Goal: Transaction & Acquisition: Download file/media

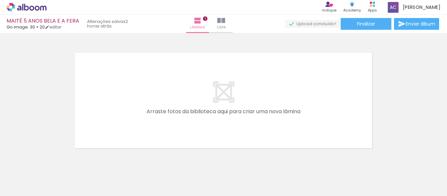
scroll to position [131, 0]
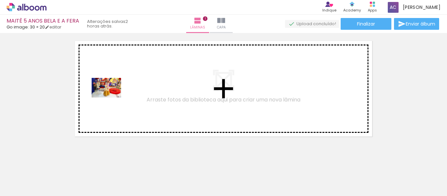
drag, startPoint x: 125, startPoint y: 176, endPoint x: 111, endPoint y: 98, distance: 79.8
click at [111, 98] on quentale-workspace at bounding box center [223, 98] width 447 height 196
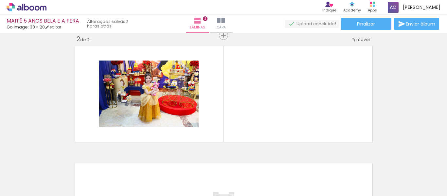
scroll to position [126, 0]
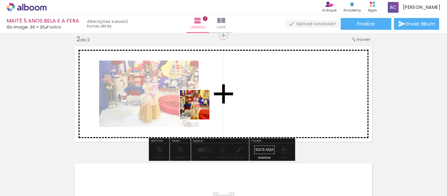
drag, startPoint x: 169, startPoint y: 175, endPoint x: 200, endPoint y: 110, distance: 72.2
click at [200, 110] on quentale-workspace at bounding box center [223, 98] width 447 height 196
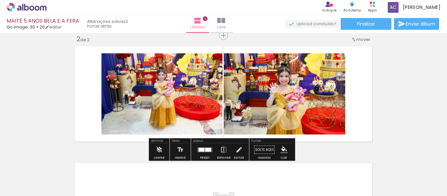
drag, startPoint x: 201, startPoint y: 173, endPoint x: 210, endPoint y: 112, distance: 61.2
click at [210, 112] on quentale-workspace at bounding box center [223, 98] width 447 height 196
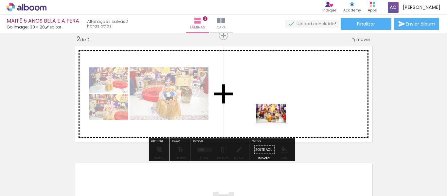
drag, startPoint x: 302, startPoint y: 165, endPoint x: 276, endPoint y: 123, distance: 48.7
click at [276, 123] on quentale-workspace at bounding box center [223, 98] width 447 height 196
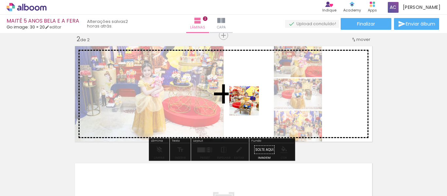
drag, startPoint x: 233, startPoint y: 173, endPoint x: 249, endPoint y: 106, distance: 68.8
click at [249, 106] on quentale-workspace at bounding box center [223, 98] width 447 height 196
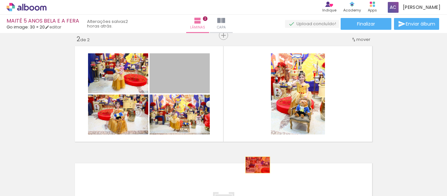
drag, startPoint x: 188, startPoint y: 80, endPoint x: 255, endPoint y: 165, distance: 108.1
click at [255, 165] on quentale-workspace at bounding box center [223, 98] width 447 height 196
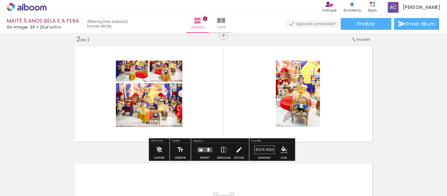
click at [73, 92] on quentale-layouter at bounding box center [223, 94] width 302 height 101
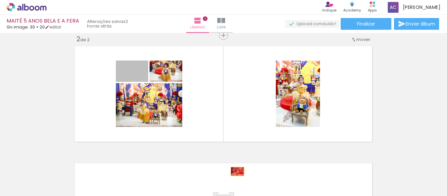
drag, startPoint x: 144, startPoint y: 61, endPoint x: 235, endPoint y: 172, distance: 143.0
click at [235, 172] on quentale-workspace at bounding box center [223, 98] width 447 height 196
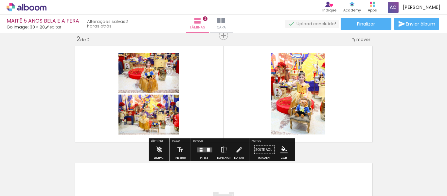
click at [201, 150] on div at bounding box center [201, 151] width 3 height 2
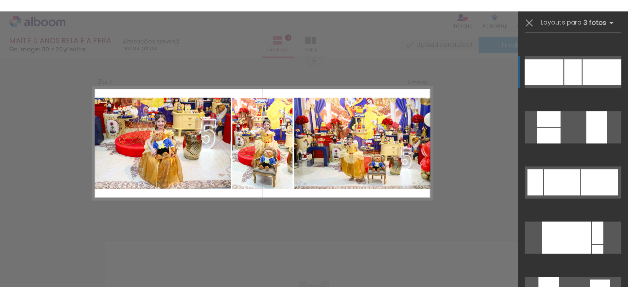
scroll to position [196, 0]
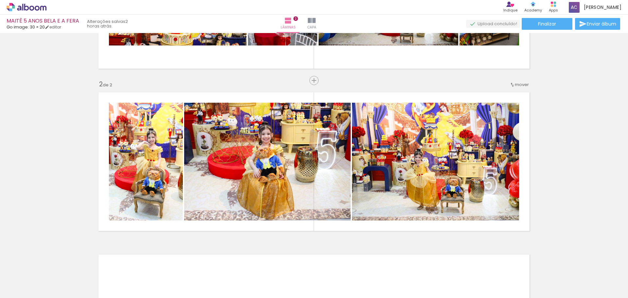
scroll to position [126, 0]
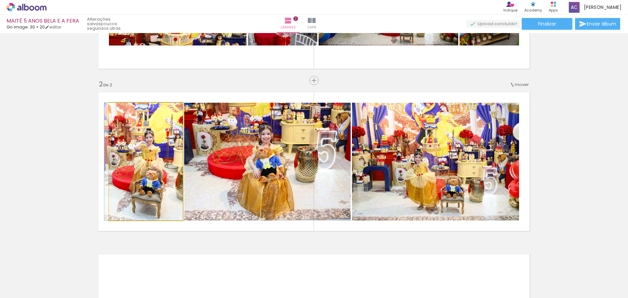
drag, startPoint x: 156, startPoint y: 166, endPoint x: 149, endPoint y: 155, distance: 12.6
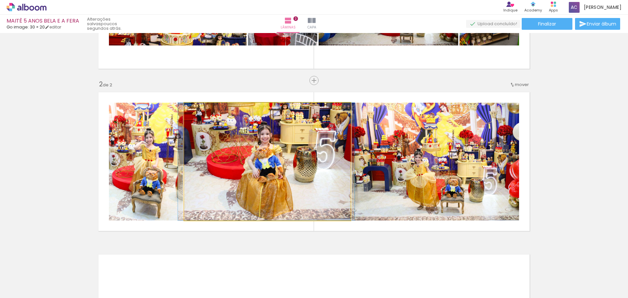
click at [190, 127] on quentale-photo at bounding box center [267, 162] width 167 height 118
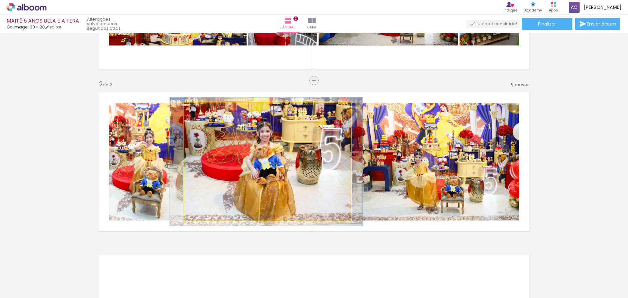
type paper-slider "109"
click at [199, 112] on div at bounding box center [201, 109] width 10 height 10
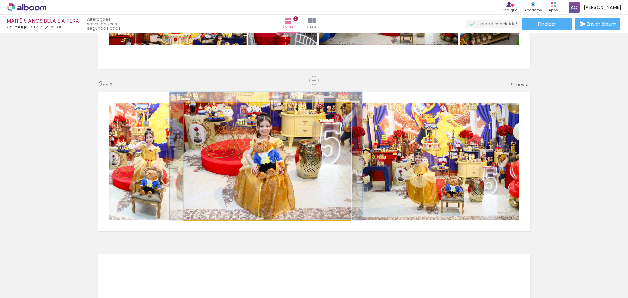
drag, startPoint x: 242, startPoint y: 162, endPoint x: 241, endPoint y: 150, distance: 12.1
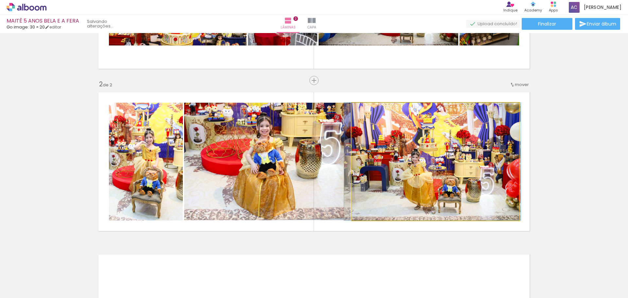
drag, startPoint x: 449, startPoint y: 139, endPoint x: 445, endPoint y: 139, distance: 4.6
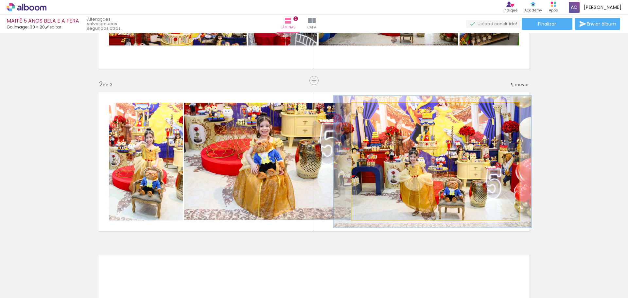
type paper-slider "112"
click at [370, 111] on div at bounding box center [370, 109] width 10 height 10
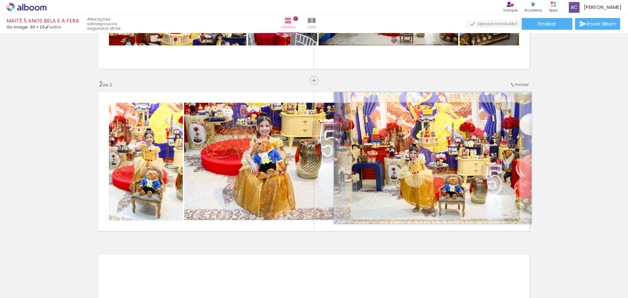
drag, startPoint x: 433, startPoint y: 167, endPoint x: 433, endPoint y: 163, distance: 3.6
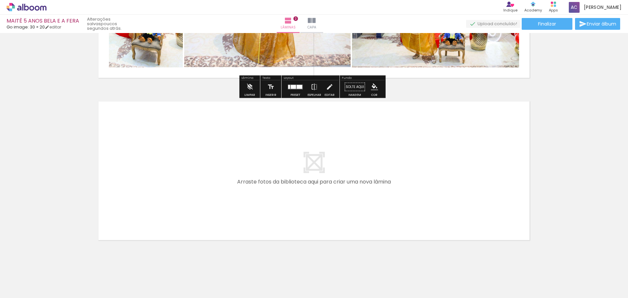
scroll to position [288, 0]
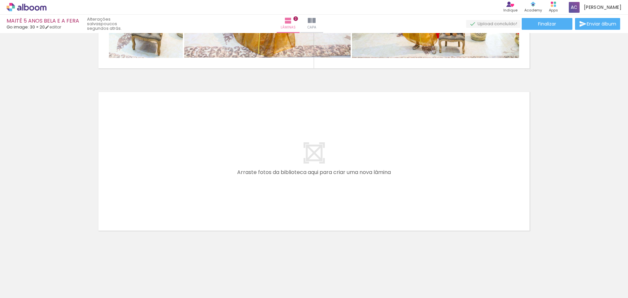
drag, startPoint x: 129, startPoint y: 276, endPoint x: 142, endPoint y: 176, distance: 100.0
click at [142, 176] on quentale-workspace at bounding box center [314, 149] width 628 height 298
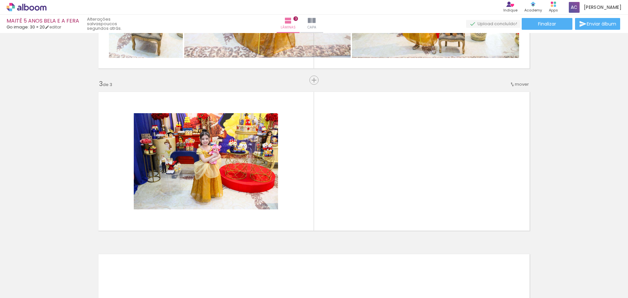
scroll to position [305, 0]
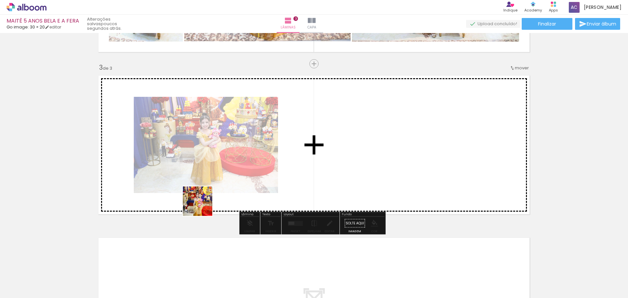
drag, startPoint x: 165, startPoint y: 277, endPoint x: 203, endPoint y: 206, distance: 80.2
click at [203, 196] on quentale-workspace at bounding box center [314, 149] width 628 height 298
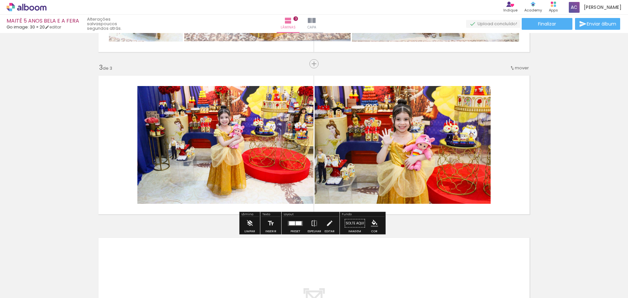
drag, startPoint x: 271, startPoint y: 278, endPoint x: 288, endPoint y: 290, distance: 20.7
click at [295, 181] on quentale-workspace at bounding box center [314, 149] width 628 height 298
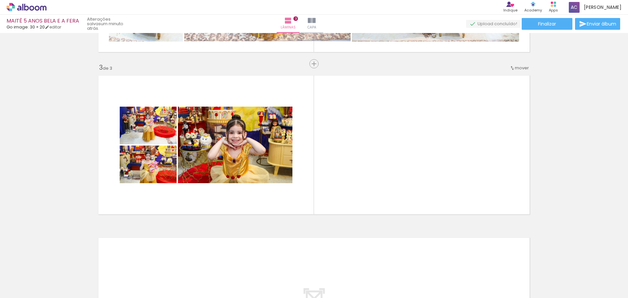
scroll to position [0, 1005]
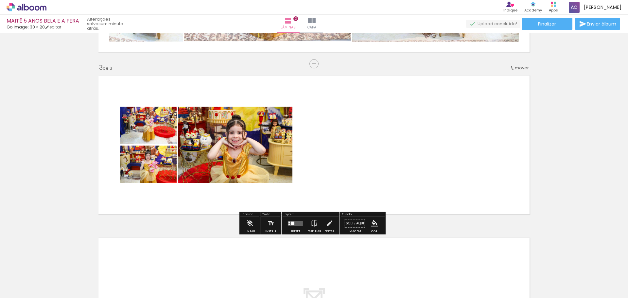
click at [295, 196] on quentale-layouter at bounding box center [295, 223] width 15 height 5
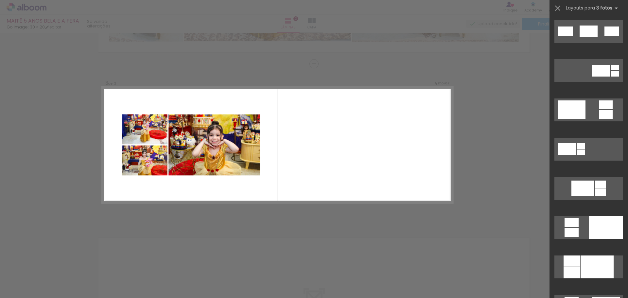
scroll to position [0, 0]
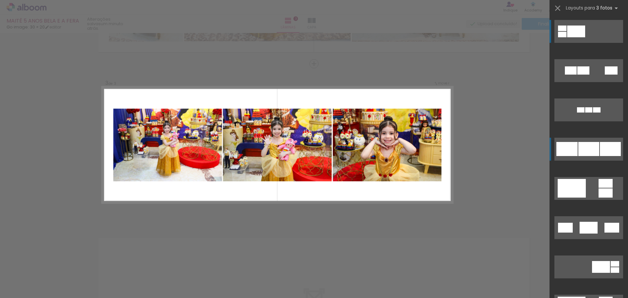
click at [447, 146] on div at bounding box center [589, 149] width 21 height 14
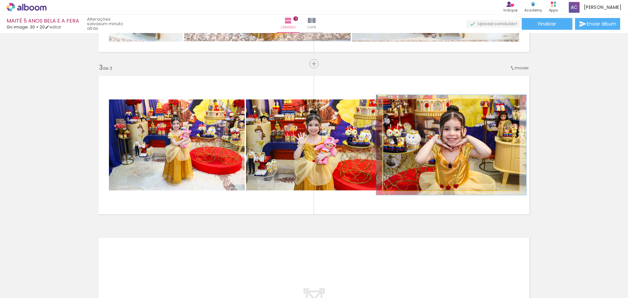
type paper-slider "110"
click at [400, 106] on div at bounding box center [401, 106] width 6 height 6
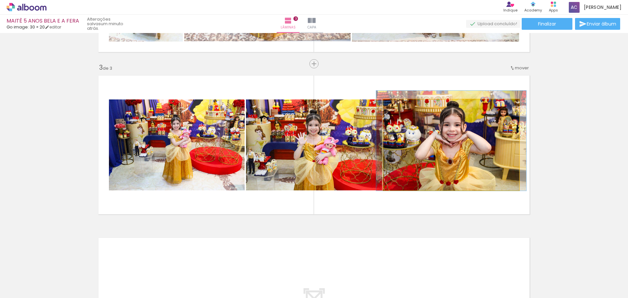
drag, startPoint x: 462, startPoint y: 164, endPoint x: 462, endPoint y: 160, distance: 4.3
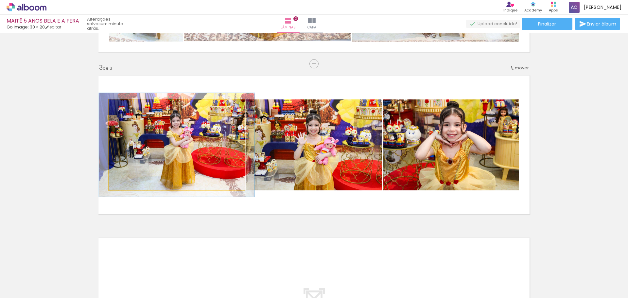
drag, startPoint x: 122, startPoint y: 107, endPoint x: 126, endPoint y: 109, distance: 3.7
type paper-slider "114"
click at [126, 109] on div at bounding box center [128, 106] width 6 height 6
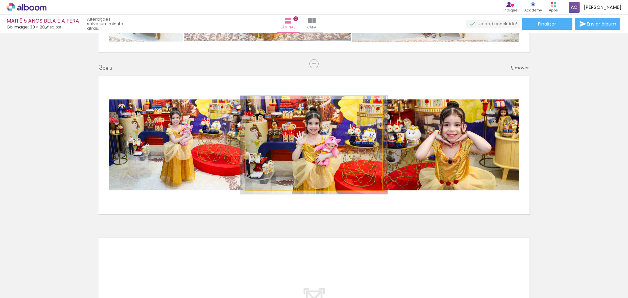
type paper-slider "108"
click at [264, 109] on div at bounding box center [263, 106] width 10 height 10
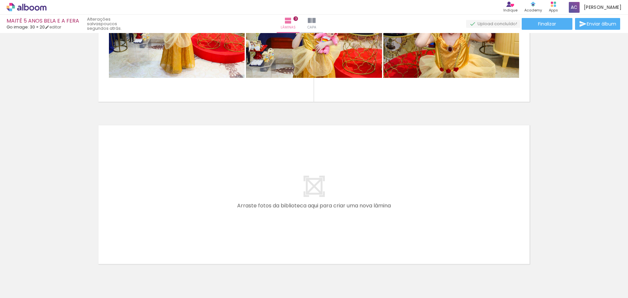
scroll to position [436, 0]
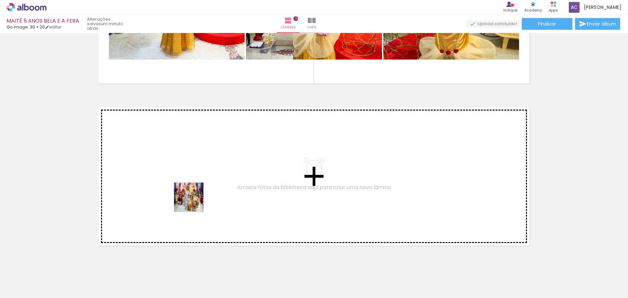
drag, startPoint x: 205, startPoint y: 276, endPoint x: 194, endPoint y: 202, distance: 74.1
click at [194, 196] on quentale-workspace at bounding box center [314, 149] width 628 height 298
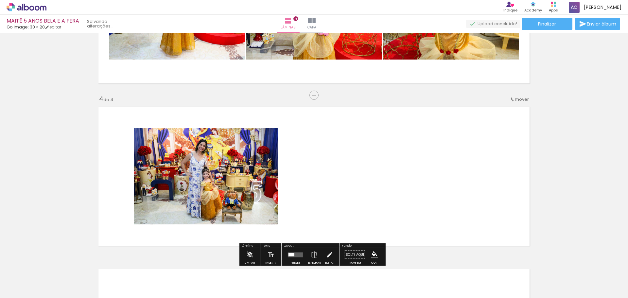
scroll to position [467, 0]
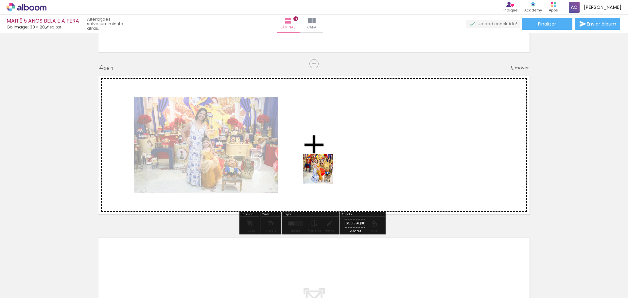
drag, startPoint x: 239, startPoint y: 279, endPoint x: 323, endPoint y: 174, distance: 134.6
click at [323, 174] on quentale-workspace at bounding box center [314, 149] width 628 height 298
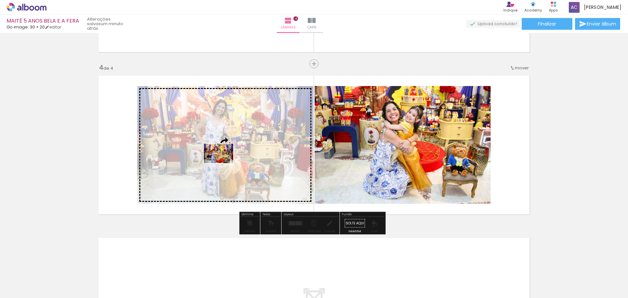
drag, startPoint x: 278, startPoint y: 282, endPoint x: 224, endPoint y: 163, distance: 130.8
click at [224, 163] on quentale-workspace at bounding box center [314, 149] width 628 height 298
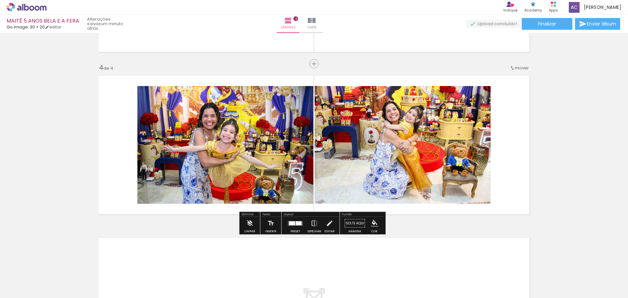
click at [290, 196] on div at bounding box center [296, 223] width 18 height 13
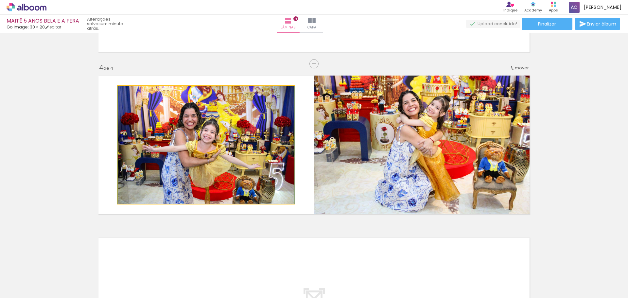
drag, startPoint x: 254, startPoint y: 147, endPoint x: 266, endPoint y: 146, distance: 12.2
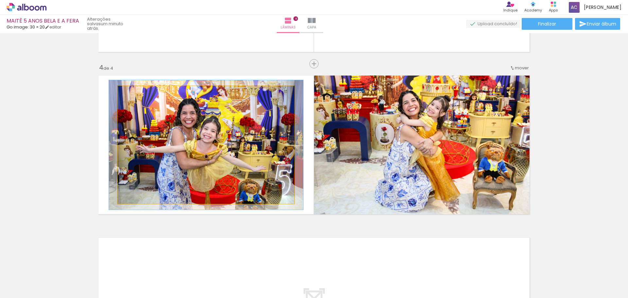
type paper-slider "110"
click at [131, 94] on div at bounding box center [135, 93] width 10 height 10
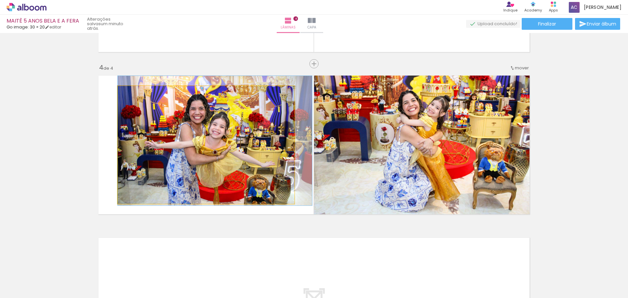
drag, startPoint x: 185, startPoint y: 120, endPoint x: 197, endPoint y: 116, distance: 12.8
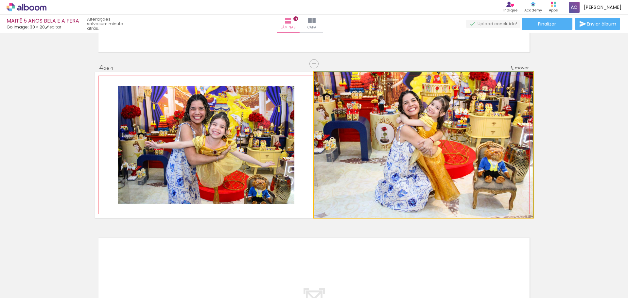
drag, startPoint x: 470, startPoint y: 135, endPoint x: 458, endPoint y: 127, distance: 14.3
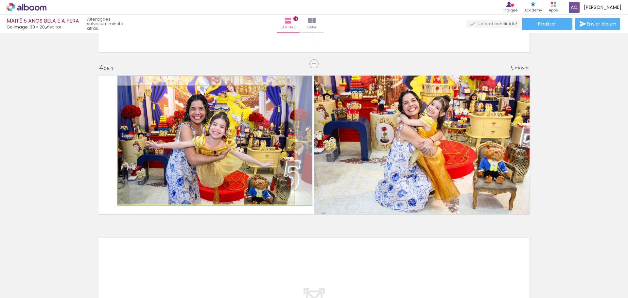
click at [249, 119] on quentale-photo at bounding box center [206, 145] width 177 height 118
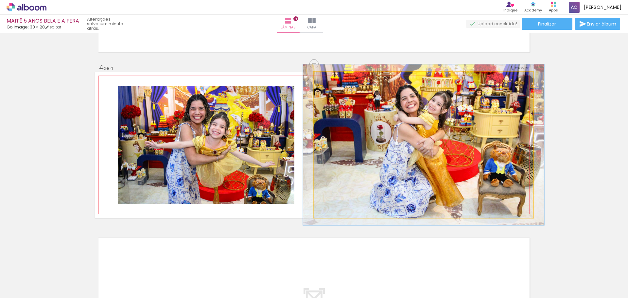
type paper-slider "110"
click at [329, 79] on div at bounding box center [332, 79] width 6 height 6
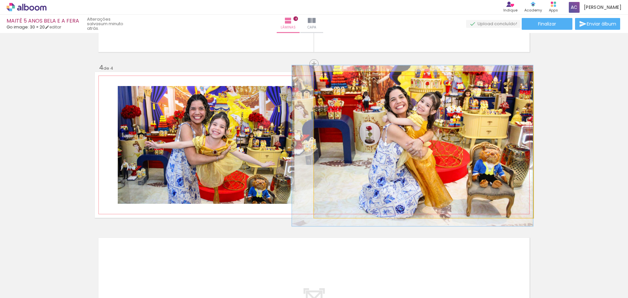
drag, startPoint x: 454, startPoint y: 136, endPoint x: 440, endPoint y: 137, distance: 13.8
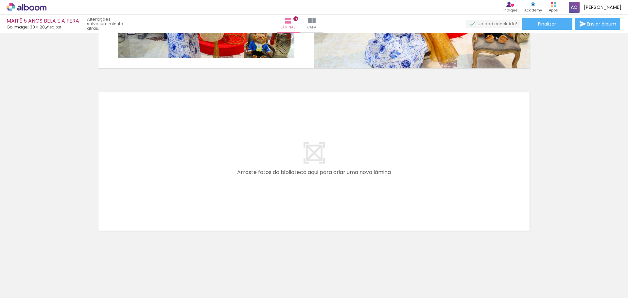
scroll to position [0, 1028]
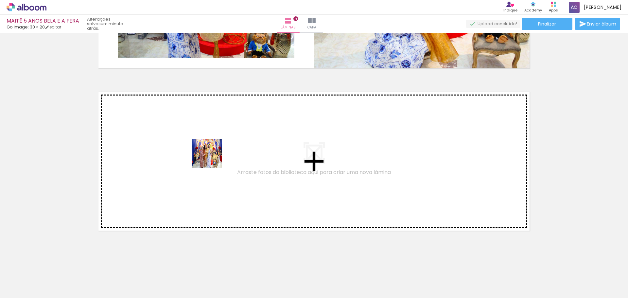
drag, startPoint x: 325, startPoint y: 280, endPoint x: 212, endPoint y: 158, distance: 166.3
click at [212, 158] on quentale-workspace at bounding box center [314, 149] width 628 height 298
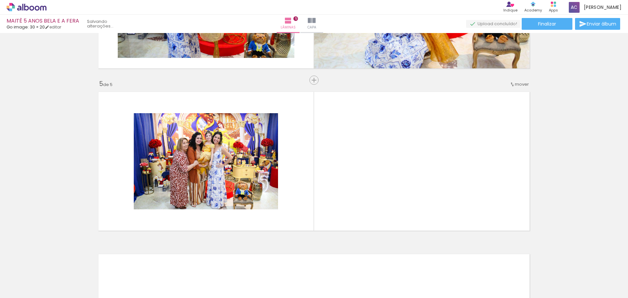
scroll to position [629, 0]
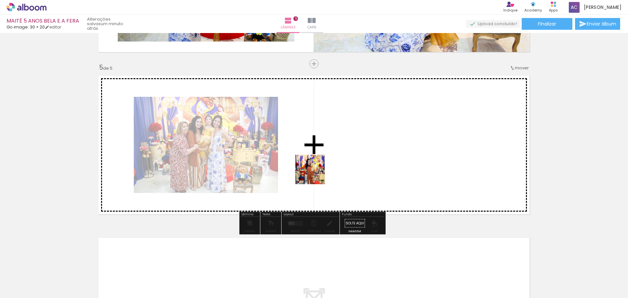
drag, startPoint x: 358, startPoint y: 279, endPoint x: 315, endPoint y: 174, distance: 112.7
click at [315, 174] on quentale-workspace at bounding box center [314, 149] width 628 height 298
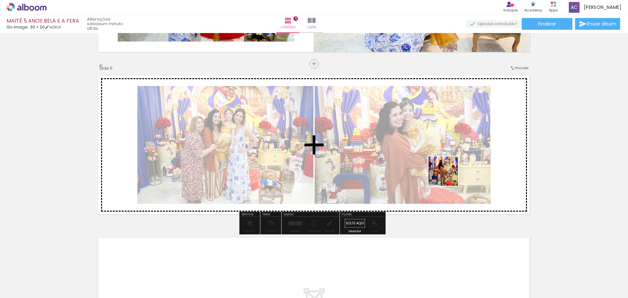
drag, startPoint x: 404, startPoint y: 281, endPoint x: 467, endPoint y: 153, distance: 142.7
click at [447, 153] on quentale-workspace at bounding box center [314, 149] width 628 height 298
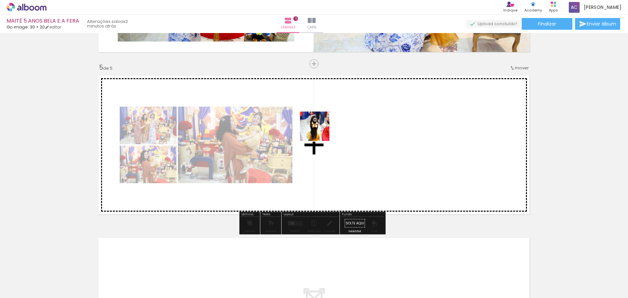
drag, startPoint x: 140, startPoint y: 277, endPoint x: 320, endPoint y: 131, distance: 230.9
click at [320, 131] on quentale-workspace at bounding box center [314, 149] width 628 height 298
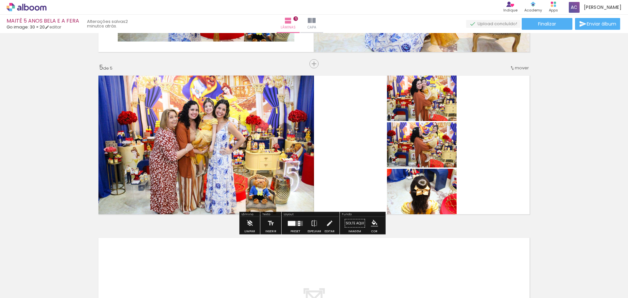
click at [290, 196] on div at bounding box center [292, 223] width 8 height 5
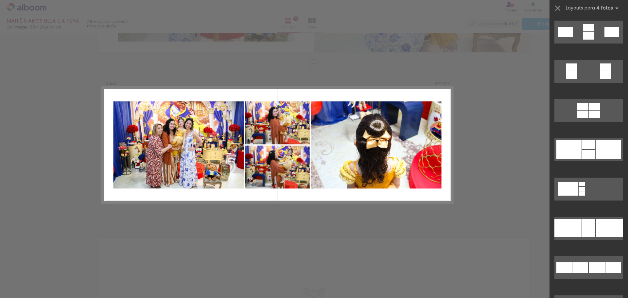
scroll to position [786, 0]
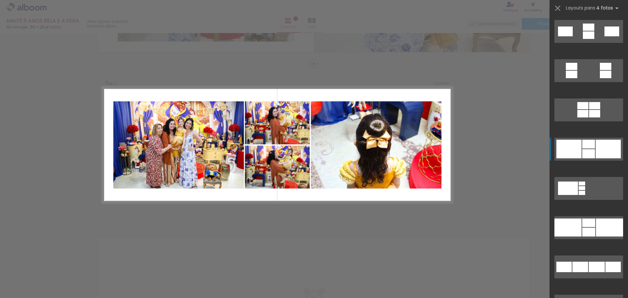
click at [447, 154] on div at bounding box center [589, 153] width 13 height 9
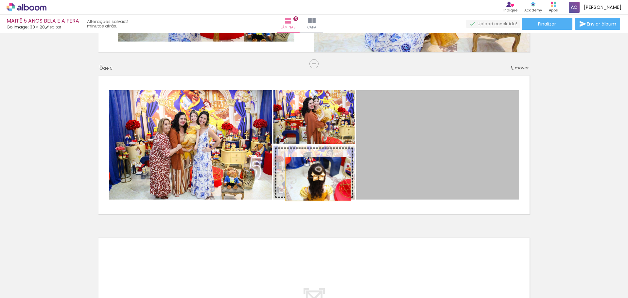
drag, startPoint x: 464, startPoint y: 166, endPoint x: 316, endPoint y: 179, distance: 148.8
click at [0, 0] on slot at bounding box center [0, 0] width 0 height 0
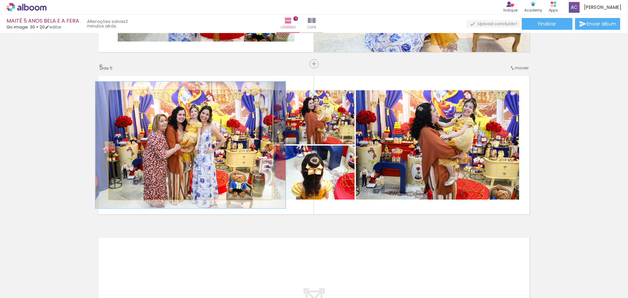
drag, startPoint x: 123, startPoint y: 98, endPoint x: 126, endPoint y: 98, distance: 3.6
type paper-slider "116"
click at [126, 98] on div at bounding box center [128, 97] width 6 height 6
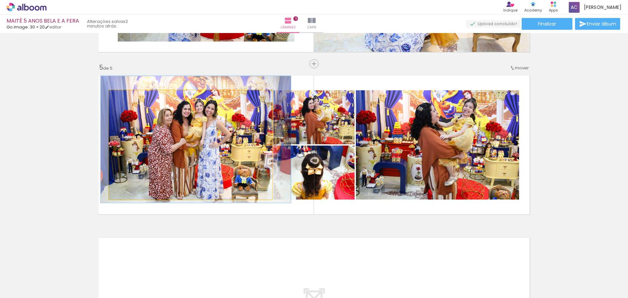
drag, startPoint x: 164, startPoint y: 148, endPoint x: 170, endPoint y: 143, distance: 7.6
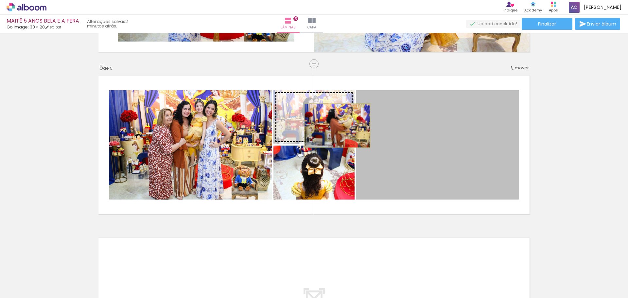
drag, startPoint x: 406, startPoint y: 137, endPoint x: 335, endPoint y: 126, distance: 71.7
click at [0, 0] on slot at bounding box center [0, 0] width 0 height 0
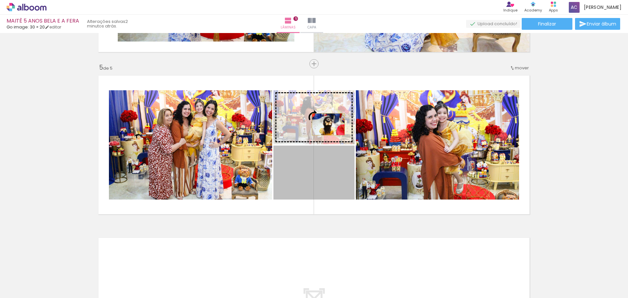
drag, startPoint x: 320, startPoint y: 163, endPoint x: 326, endPoint y: 124, distance: 39.1
click at [0, 0] on slot at bounding box center [0, 0] width 0 height 0
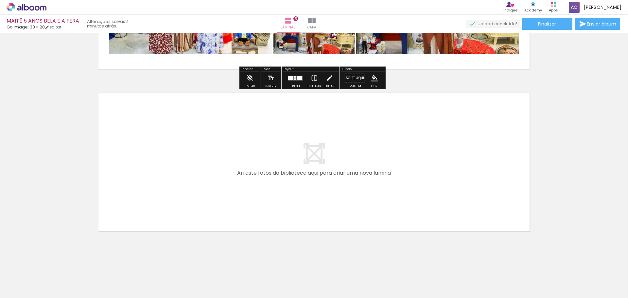
scroll to position [775, 0]
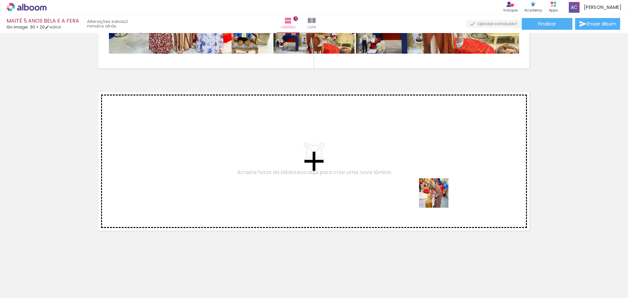
drag, startPoint x: 509, startPoint y: 278, endPoint x: 439, endPoint y: 198, distance: 106.2
click at [439, 196] on quentale-workspace at bounding box center [314, 149] width 628 height 298
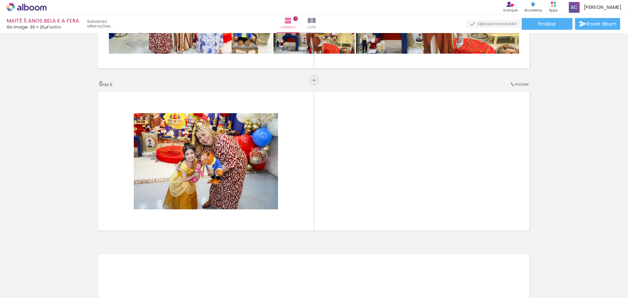
scroll to position [792, 0]
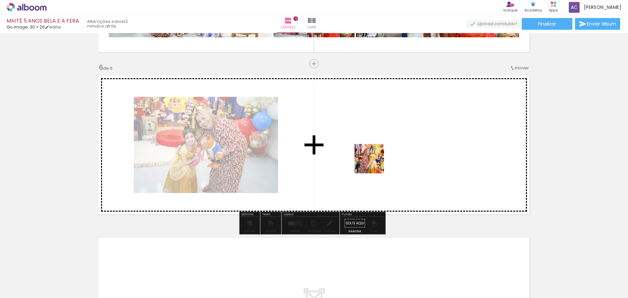
click at [374, 164] on quentale-workspace at bounding box center [314, 149] width 628 height 298
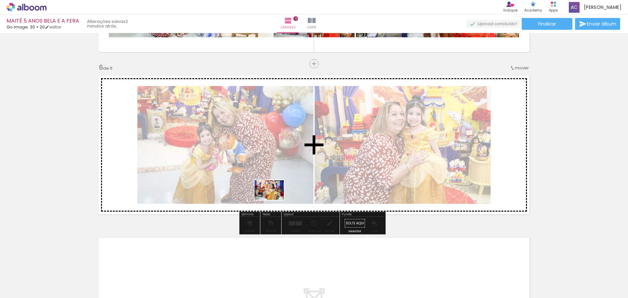
drag, startPoint x: 291, startPoint y: 274, endPoint x: 274, endPoint y: 200, distance: 75.4
click at [274, 196] on quentale-workspace at bounding box center [314, 149] width 628 height 298
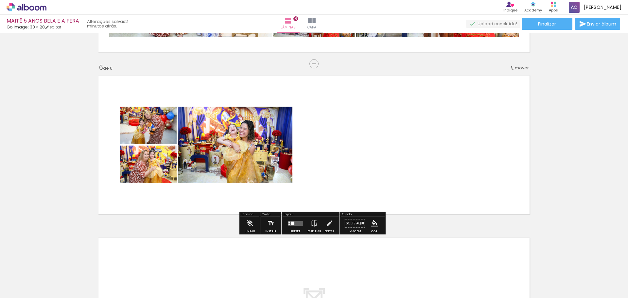
drag, startPoint x: 177, startPoint y: 280, endPoint x: 256, endPoint y: 177, distance: 129.2
click at [256, 177] on quentale-workspace at bounding box center [314, 149] width 628 height 298
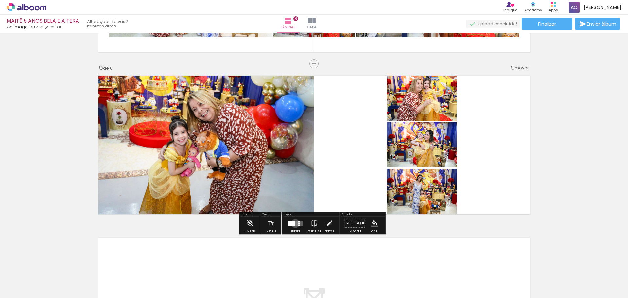
click at [294, 196] on div at bounding box center [292, 223] width 8 height 5
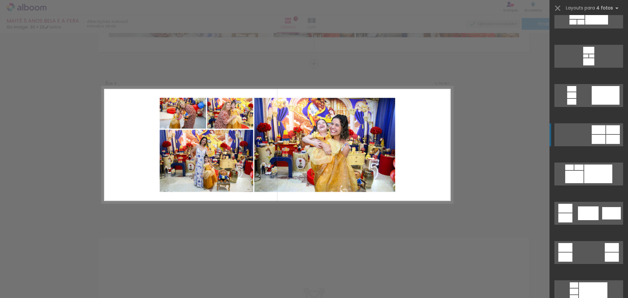
scroll to position [65, 0]
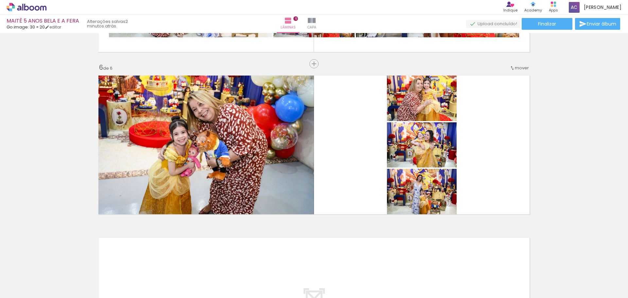
scroll to position [0, 1370]
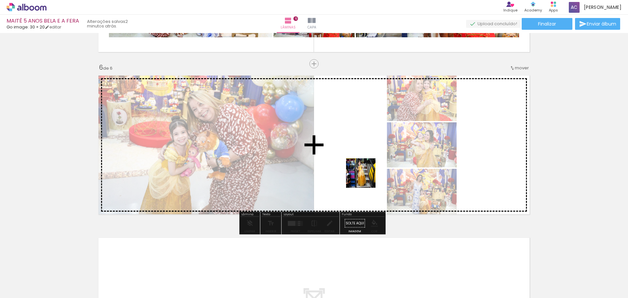
drag, startPoint x: 458, startPoint y: 275, endPoint x: 366, endPoint y: 178, distance: 133.6
click at [366, 178] on quentale-workspace at bounding box center [314, 149] width 628 height 298
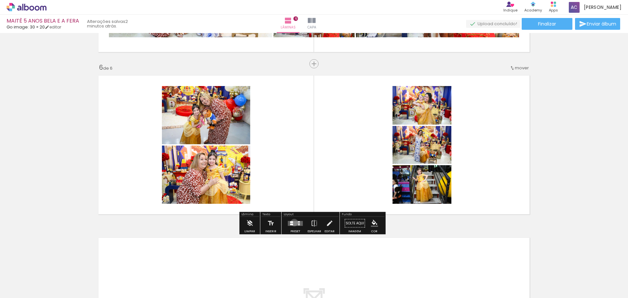
click at [293, 196] on quentale-layouter at bounding box center [295, 223] width 15 height 5
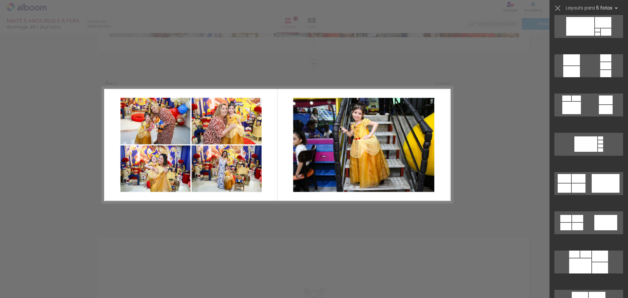
scroll to position [524, 0]
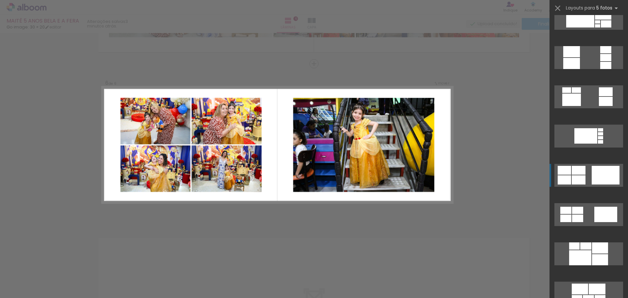
click at [447, 196] on div at bounding box center [600, 259] width 16 height 11
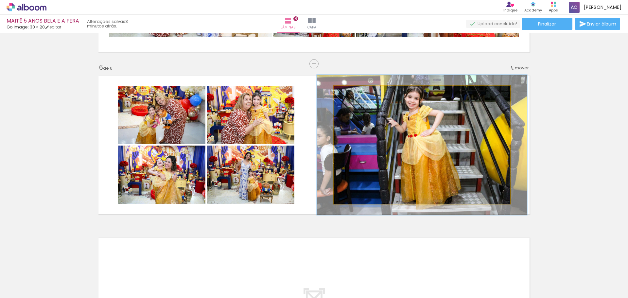
drag, startPoint x: 349, startPoint y: 92, endPoint x: 353, endPoint y: 92, distance: 4.3
type paper-slider "119"
click at [353, 92] on div at bounding box center [354, 93] width 6 height 6
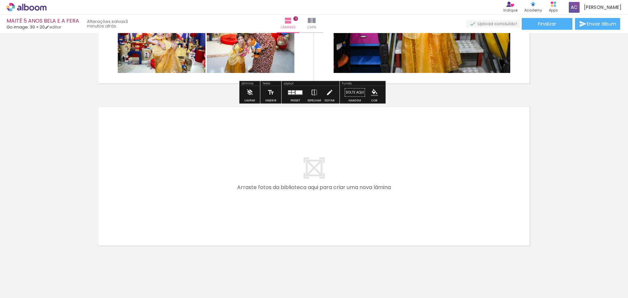
scroll to position [938, 0]
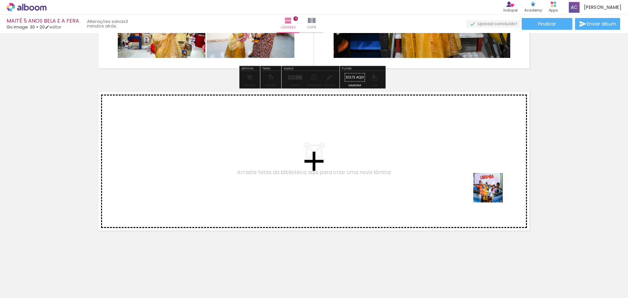
drag, startPoint x: 529, startPoint y: 234, endPoint x: 493, endPoint y: 193, distance: 54.6
click at [493, 193] on quentale-workspace at bounding box center [314, 149] width 628 height 298
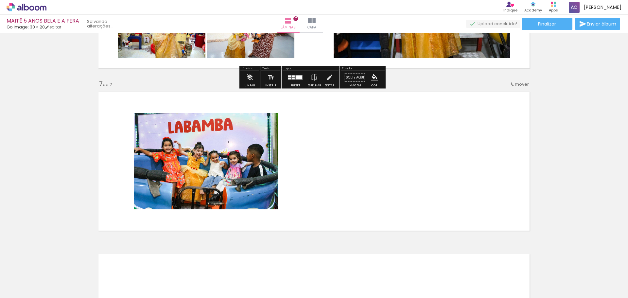
scroll to position [954, 0]
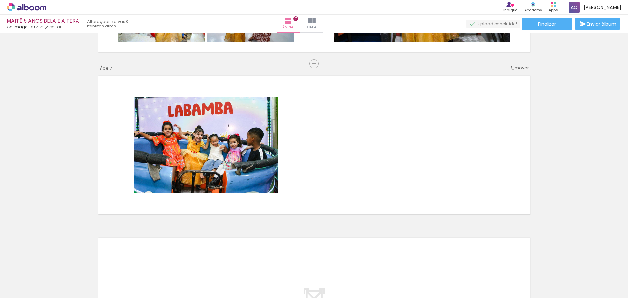
click at [422, 162] on quentale-workspace at bounding box center [314, 149] width 628 height 298
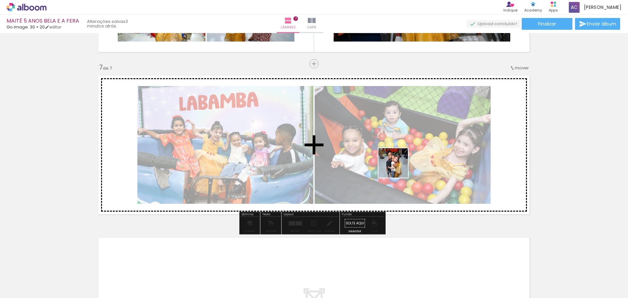
drag, startPoint x: 428, startPoint y: 279, endPoint x: 398, endPoint y: 168, distance: 115.0
click at [398, 168] on quentale-workspace at bounding box center [314, 149] width 628 height 298
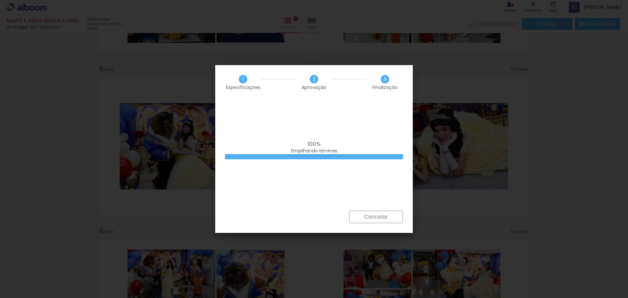
scroll to position [0, 1370]
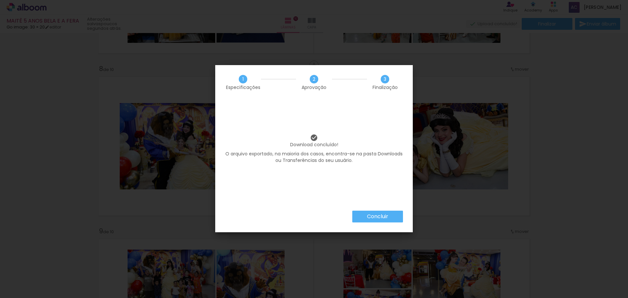
click at [0, 0] on slot "Concluir" at bounding box center [0, 0] width 0 height 0
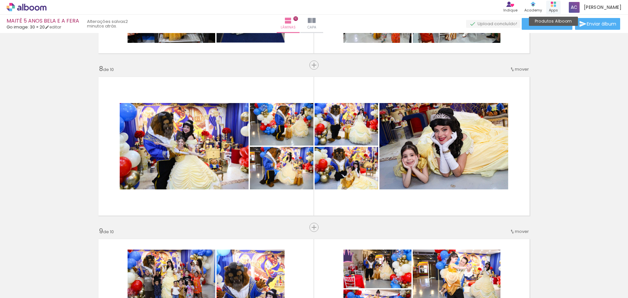
click at [558, 8] on div "Apps" at bounding box center [553, 11] width 9 height 6
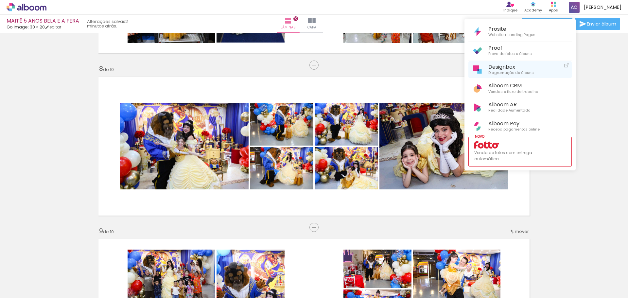
click at [511, 70] on span "Diagramação de álbuns" at bounding box center [512, 73] width 46 height 6
